Goal: Browse casually

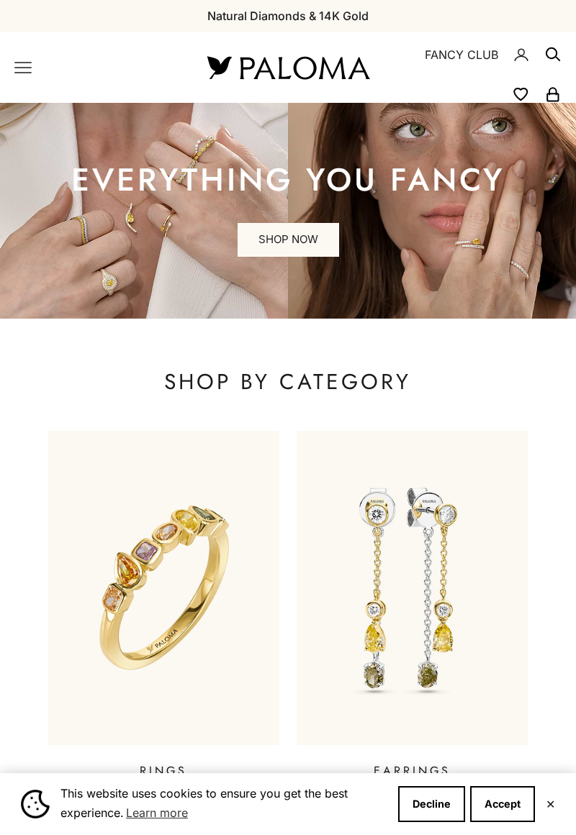
click at [166, 431] on img at bounding box center [163, 588] width 231 height 314
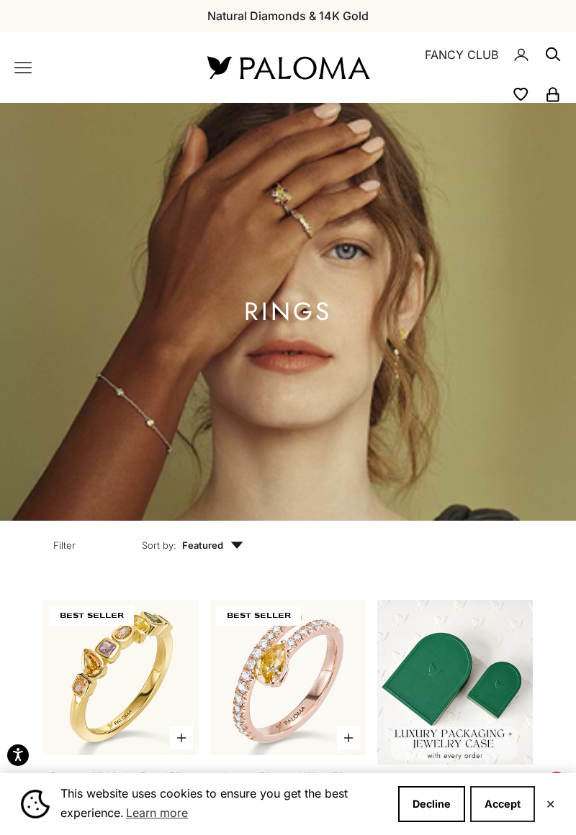
click at [498, 813] on button "Accept" at bounding box center [502, 804] width 65 height 36
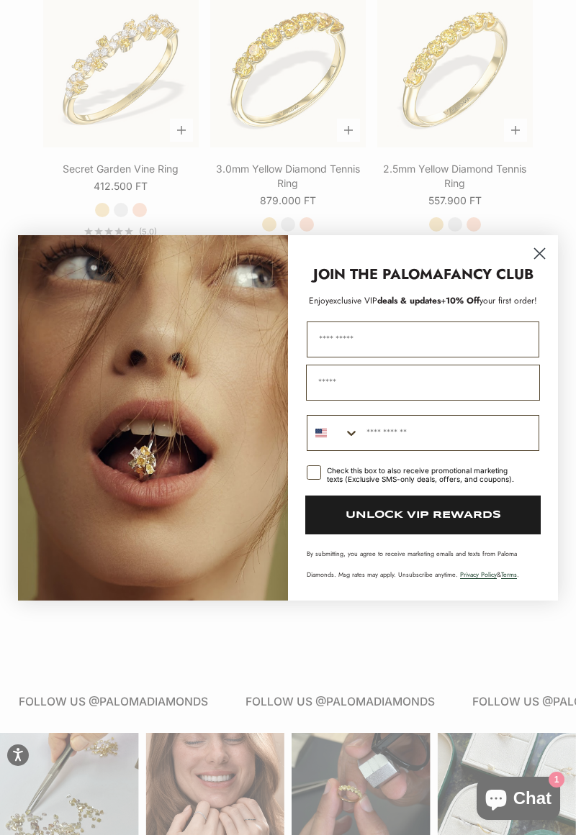
scroll to position [1814, 0]
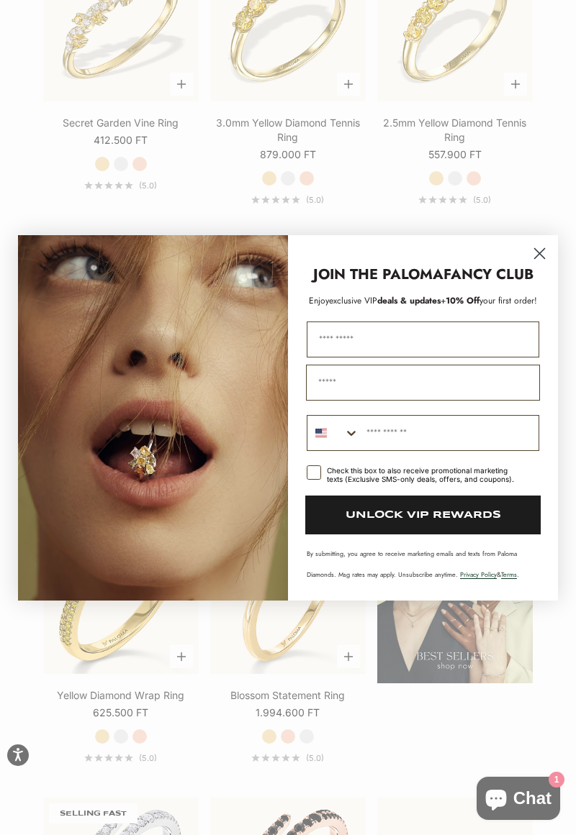
click at [542, 253] on circle "Close dialog" at bounding box center [539, 253] width 24 height 24
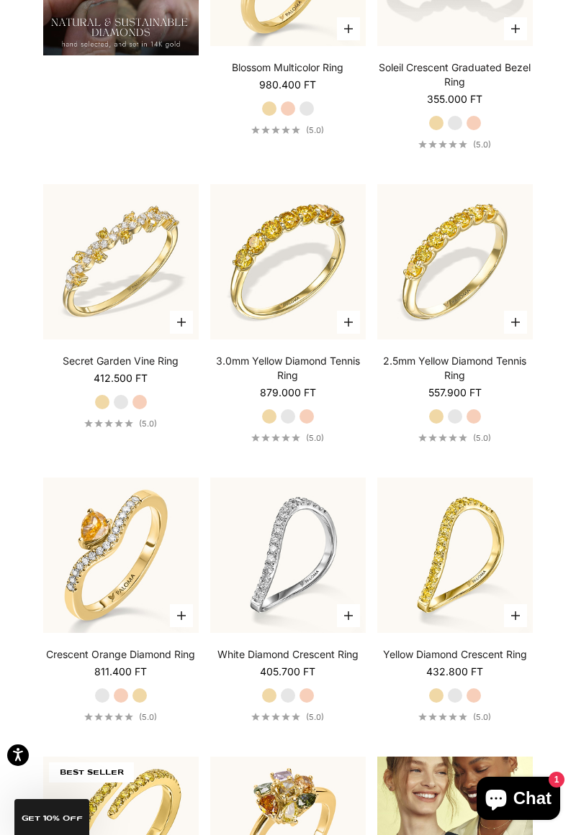
scroll to position [1561, 0]
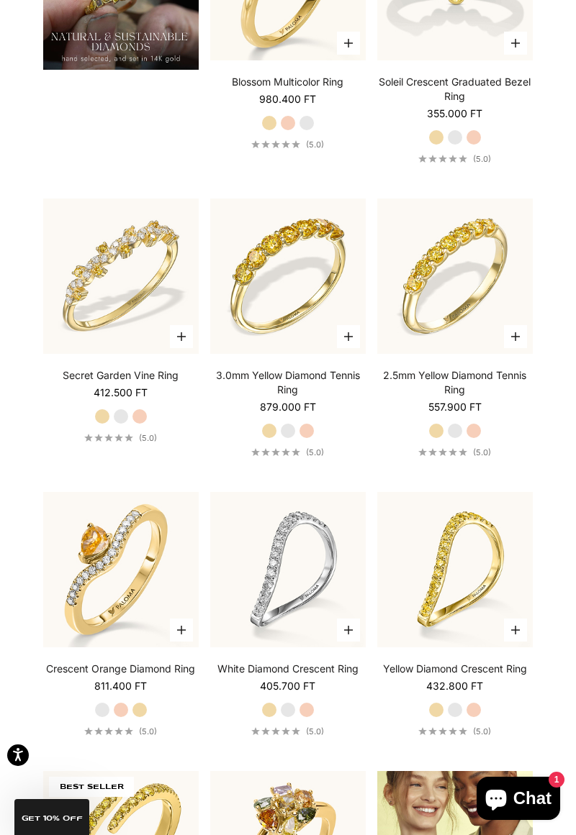
click at [306, 249] on img at bounding box center [287, 276] width 171 height 171
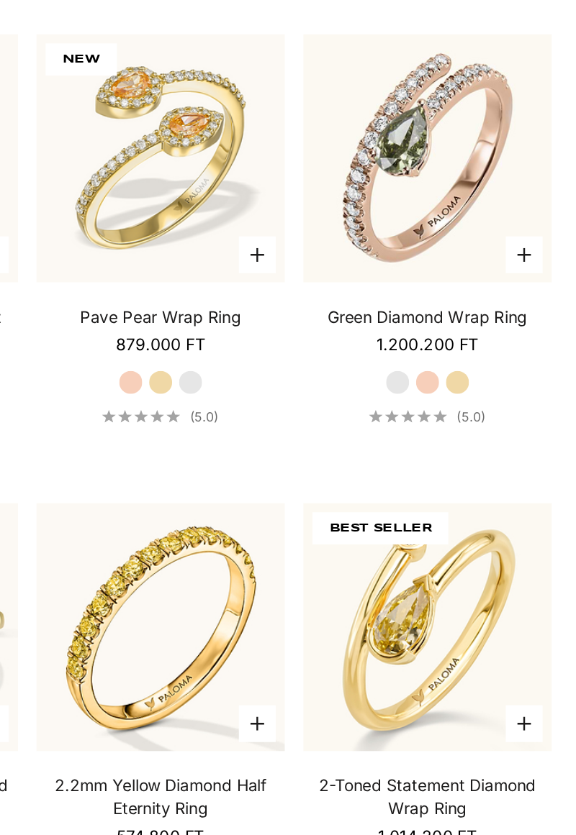
scroll to position [796, 0]
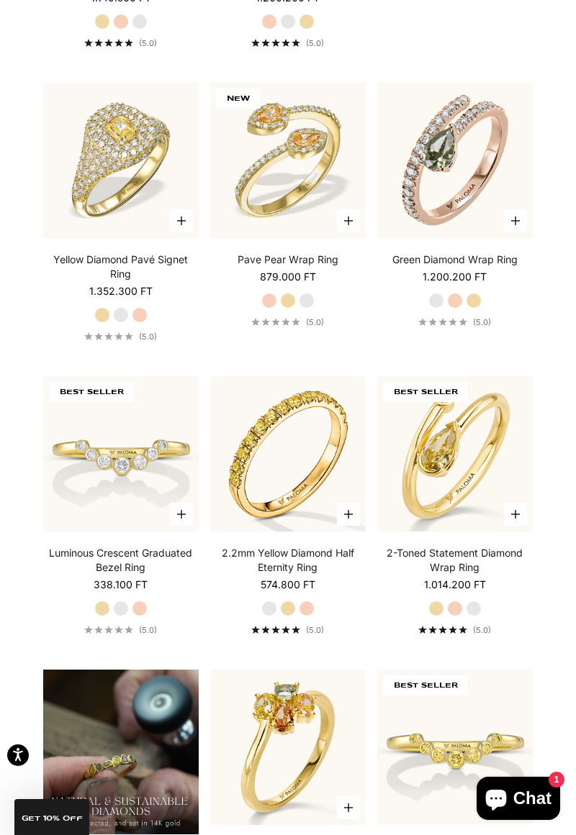
click at [459, 309] on label "Rose Gold" at bounding box center [455, 301] width 16 height 16
click at [472, 309] on label "Yellow Gold" at bounding box center [473, 301] width 16 height 16
click at [430, 309] on label "White Gold" at bounding box center [436, 301] width 16 height 16
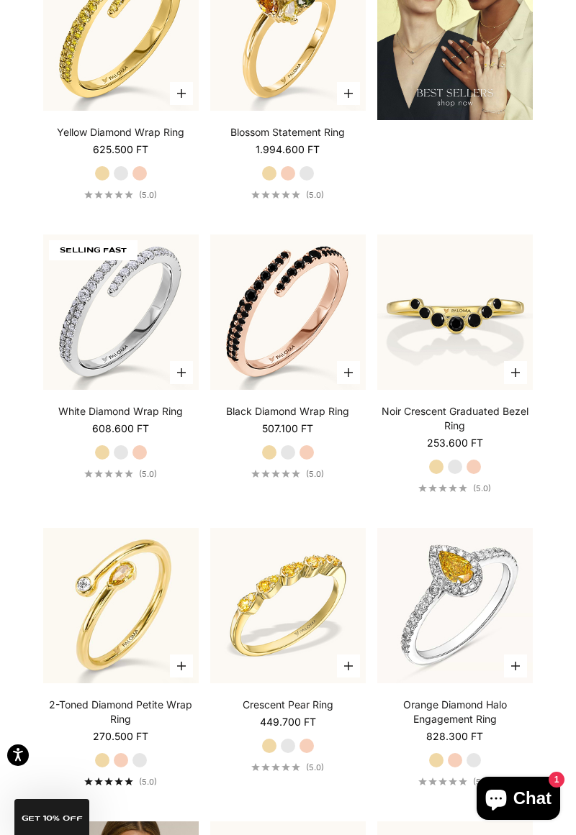
scroll to position [2389, 0]
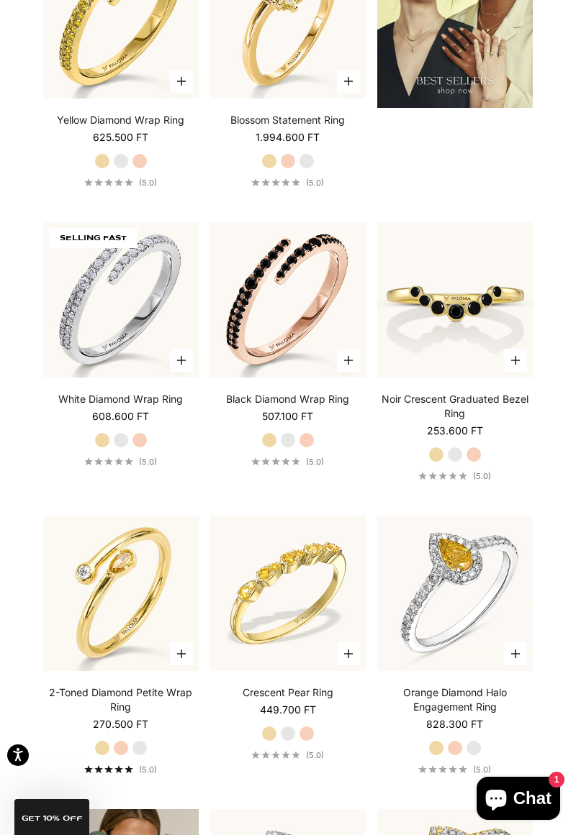
click at [132, 335] on img at bounding box center [120, 299] width 155 height 155
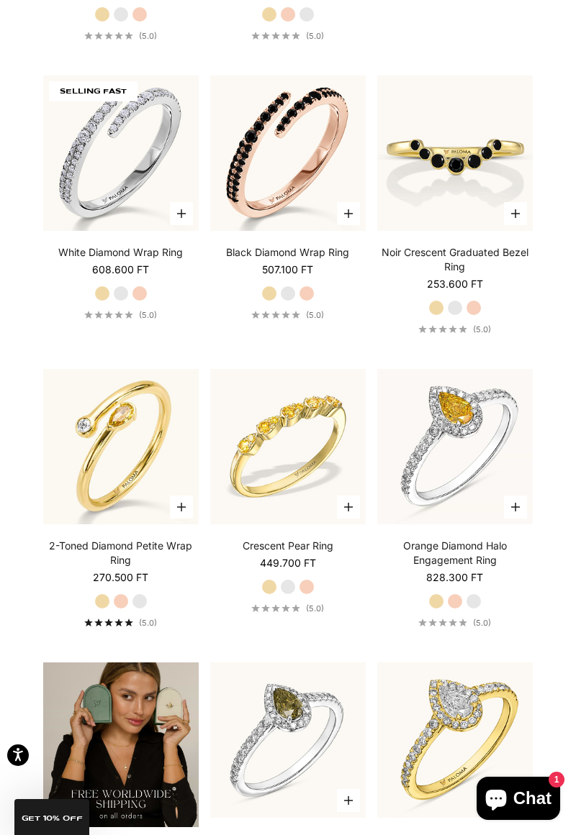
scroll to position [2558, 0]
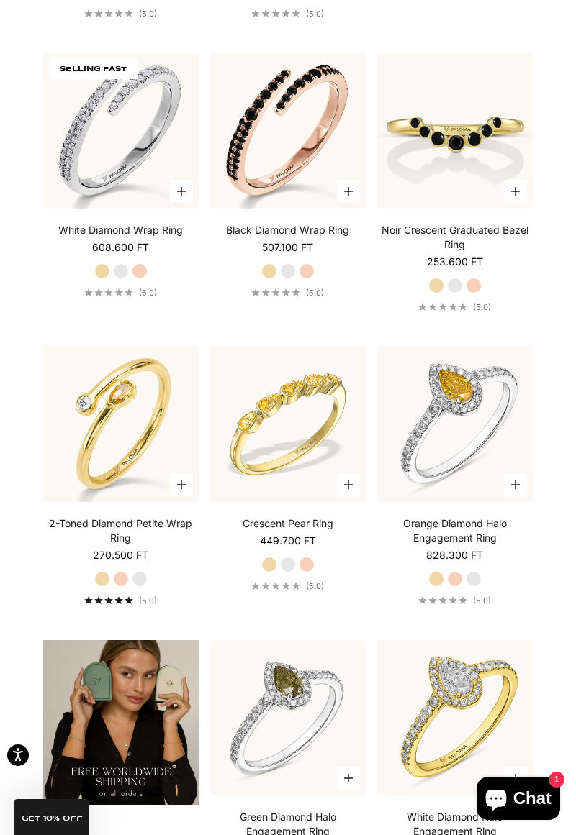
click at [145, 587] on label "White Gold" at bounding box center [140, 579] width 16 height 16
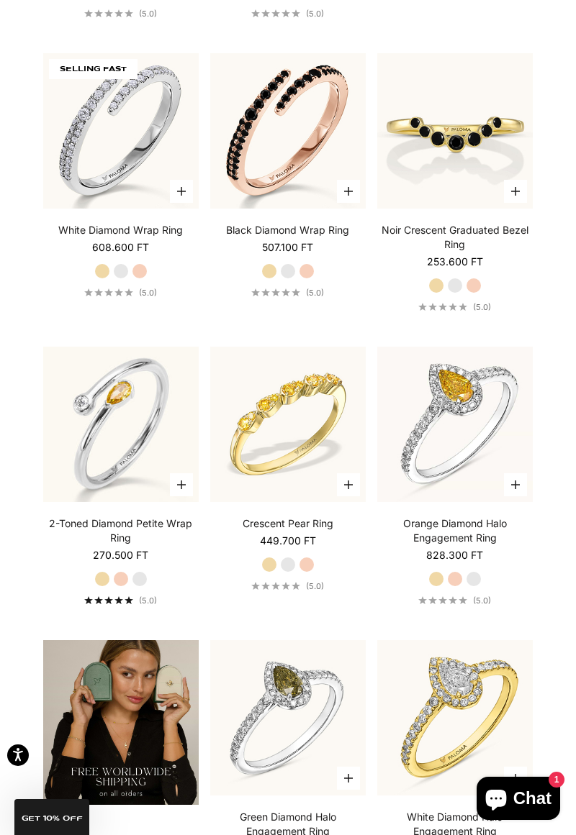
click at [106, 587] on label "Yellow Gold" at bounding box center [102, 579] width 16 height 16
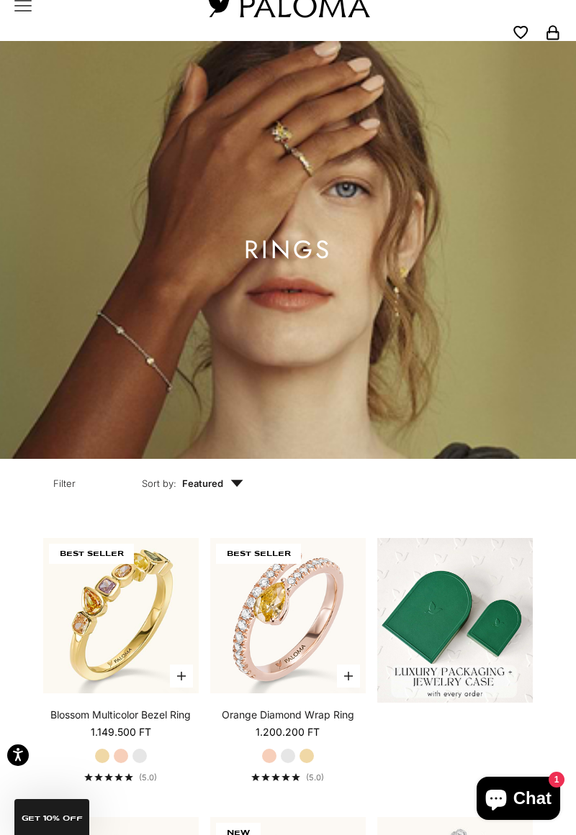
scroll to position [0, 0]
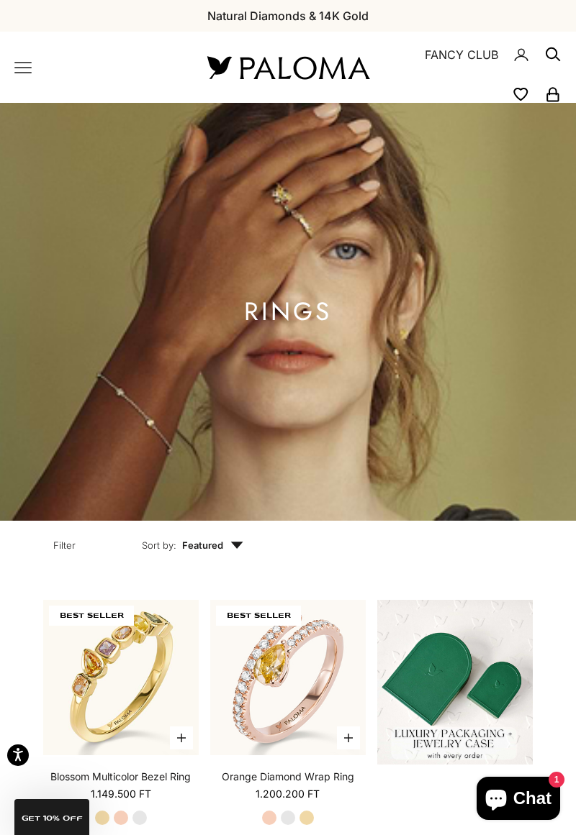
click at [25, 73] on icon "Primary navigation" at bounding box center [22, 67] width 17 height 17
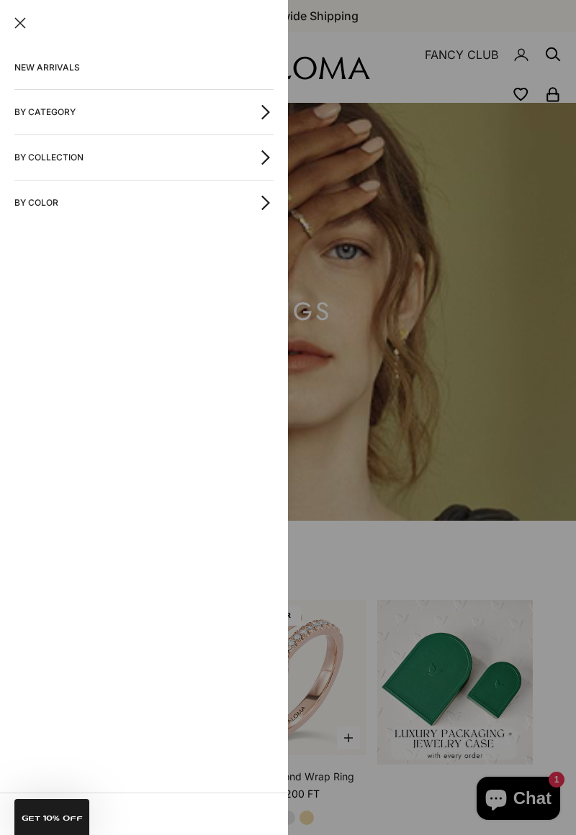
click at [265, 111] on icon "button" at bounding box center [266, 112] width 16 height 16
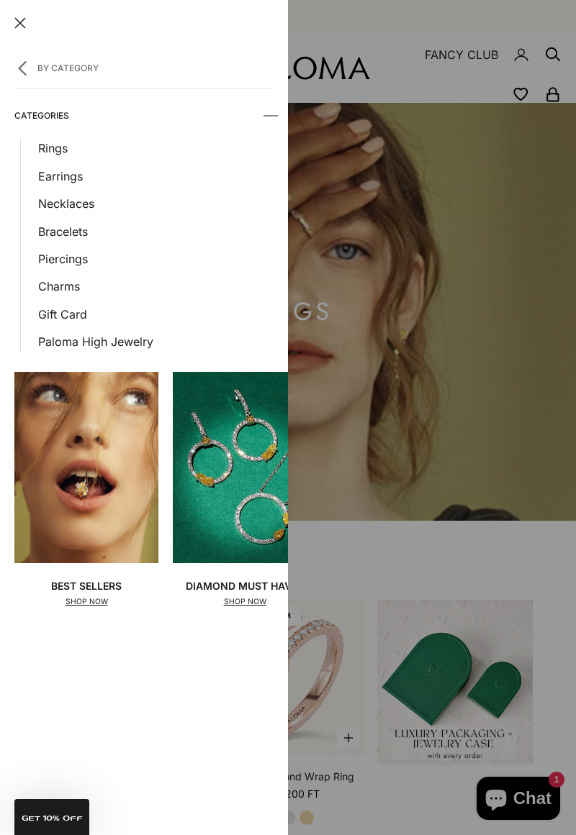
click at [81, 176] on link "Earrings" at bounding box center [155, 176] width 235 height 19
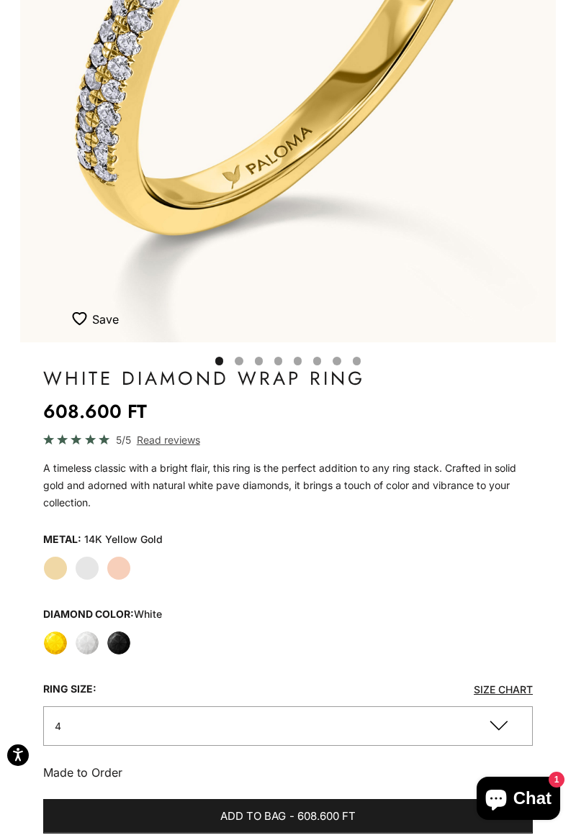
scroll to position [0, 43]
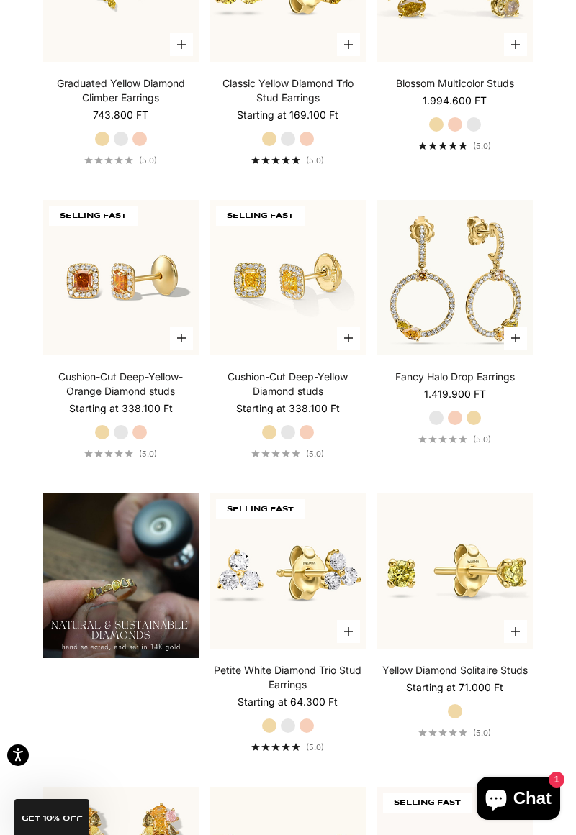
scroll to position [991, 0]
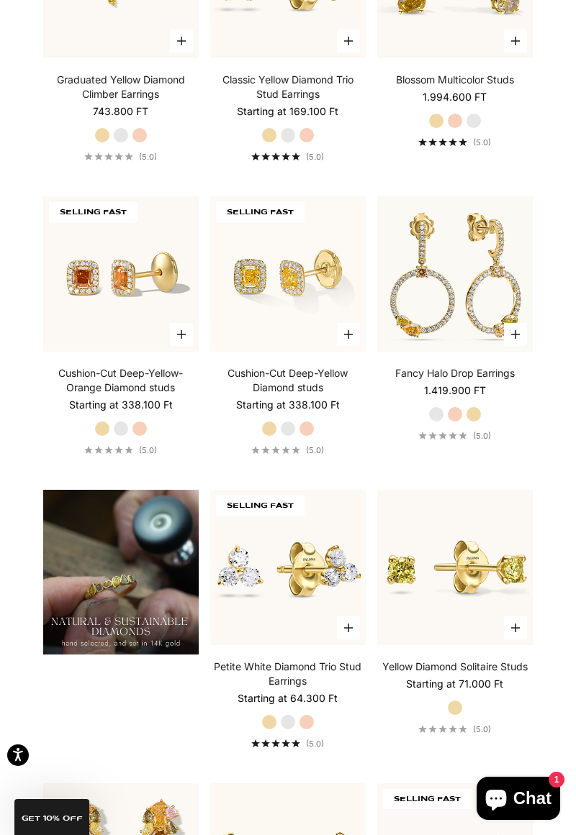
click at [289, 601] on img at bounding box center [287, 567] width 155 height 155
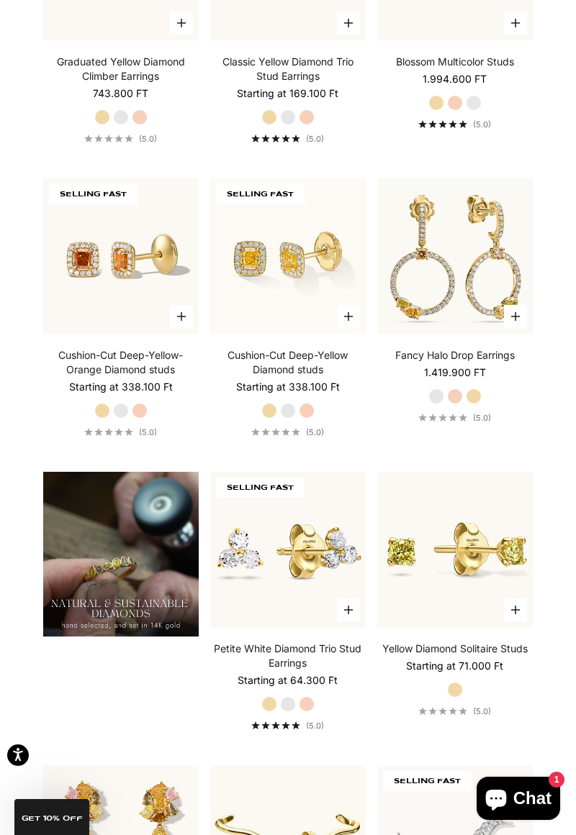
scroll to position [1037, 0]
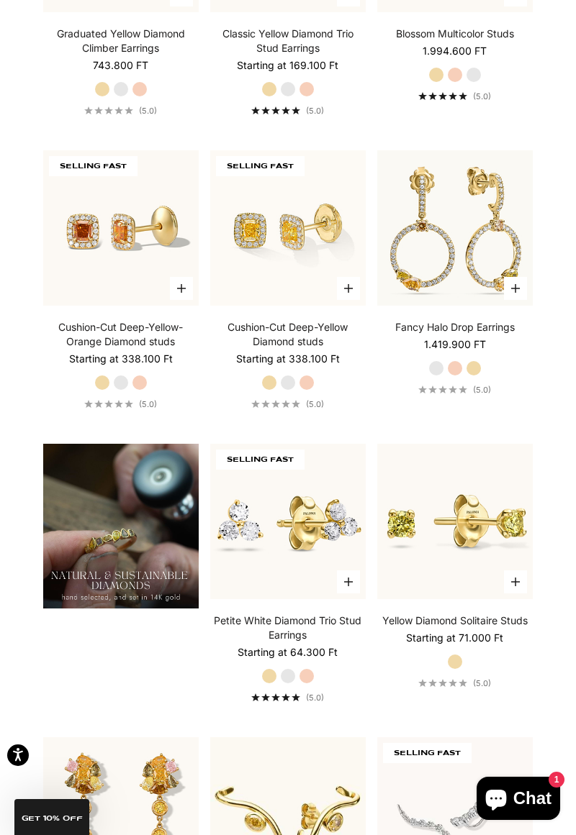
scroll to position [1037, 0]
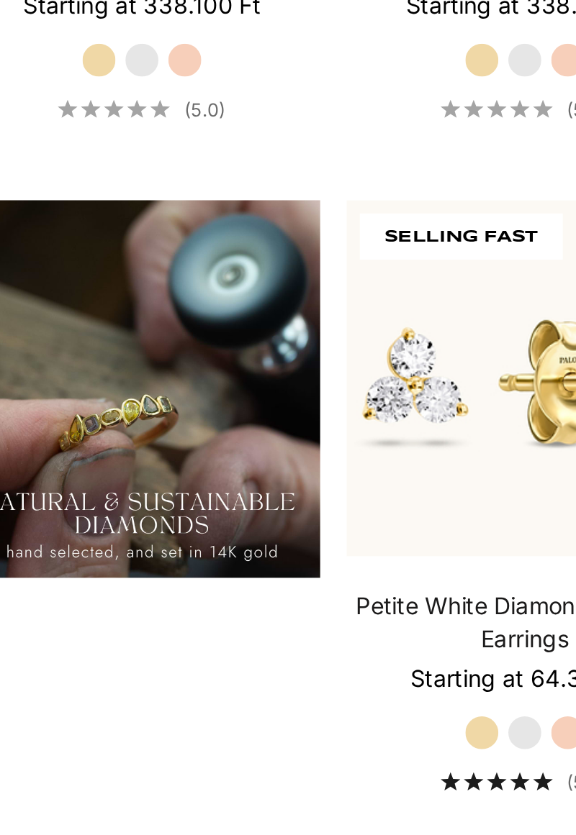
click at [144, 578] on img at bounding box center [120, 526] width 155 height 165
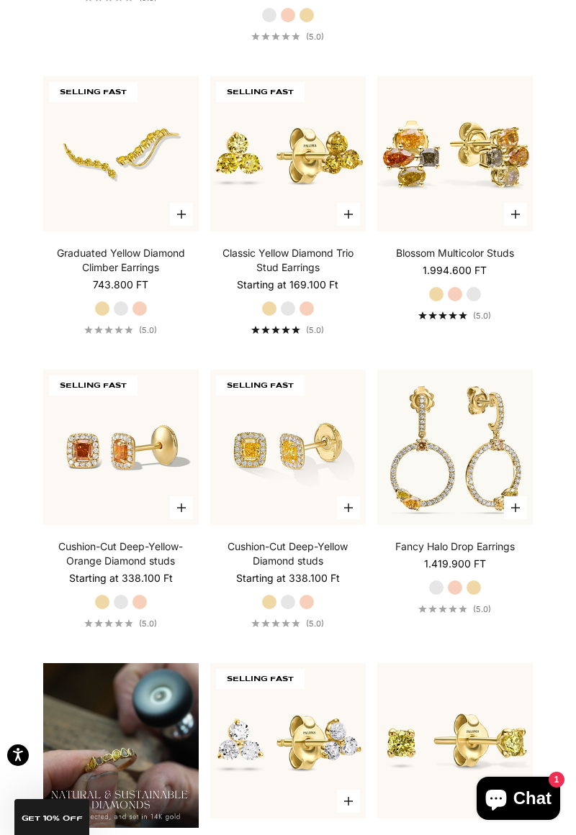
scroll to position [0, 0]
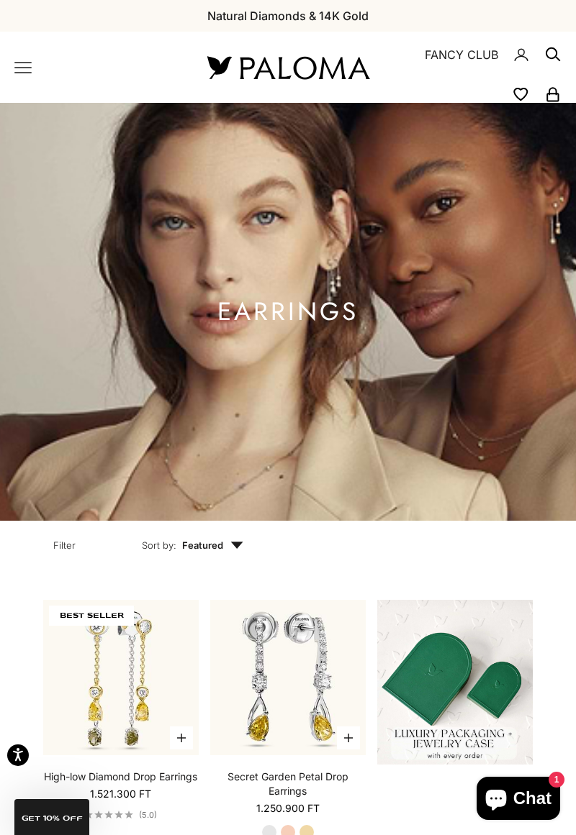
click at [27, 72] on icon "Primary navigation" at bounding box center [23, 68] width 16 height 10
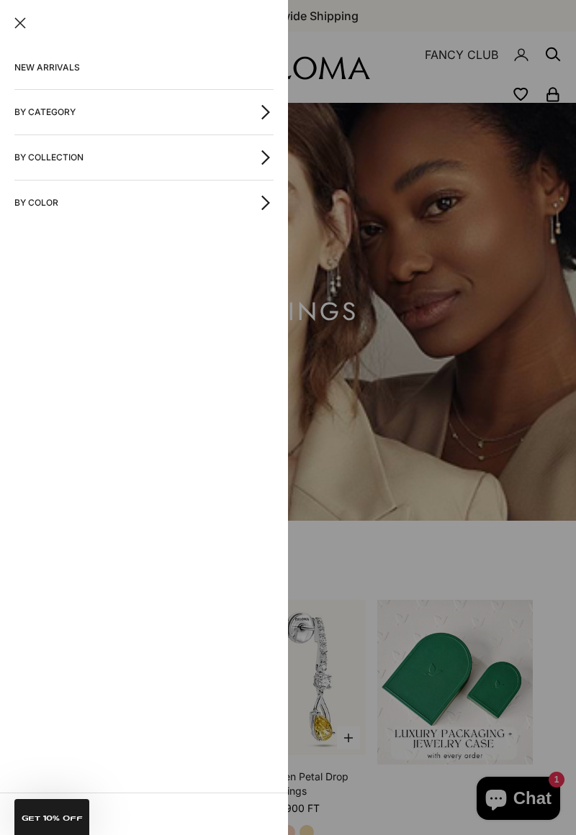
click at [58, 72] on link "NEW ARRIVALS" at bounding box center [143, 67] width 259 height 43
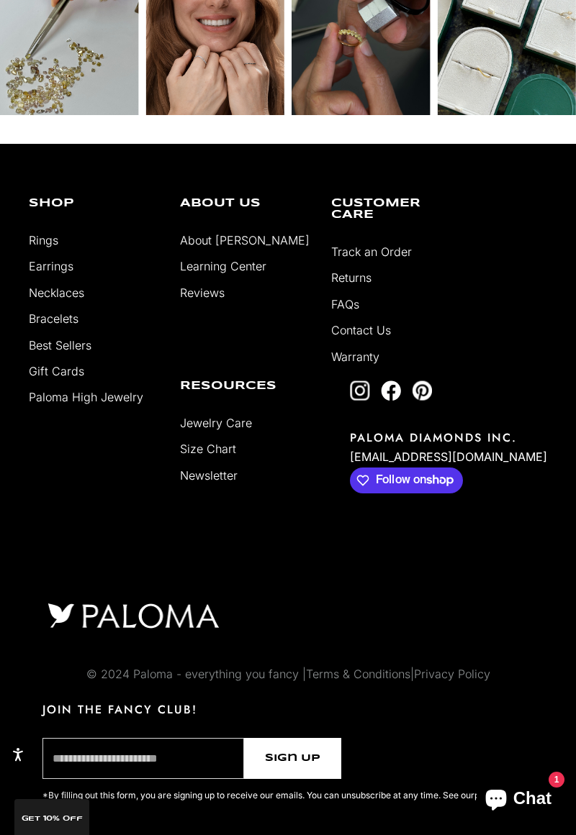
scroll to position [3412, 0]
